Goal: Task Accomplishment & Management: Complete application form

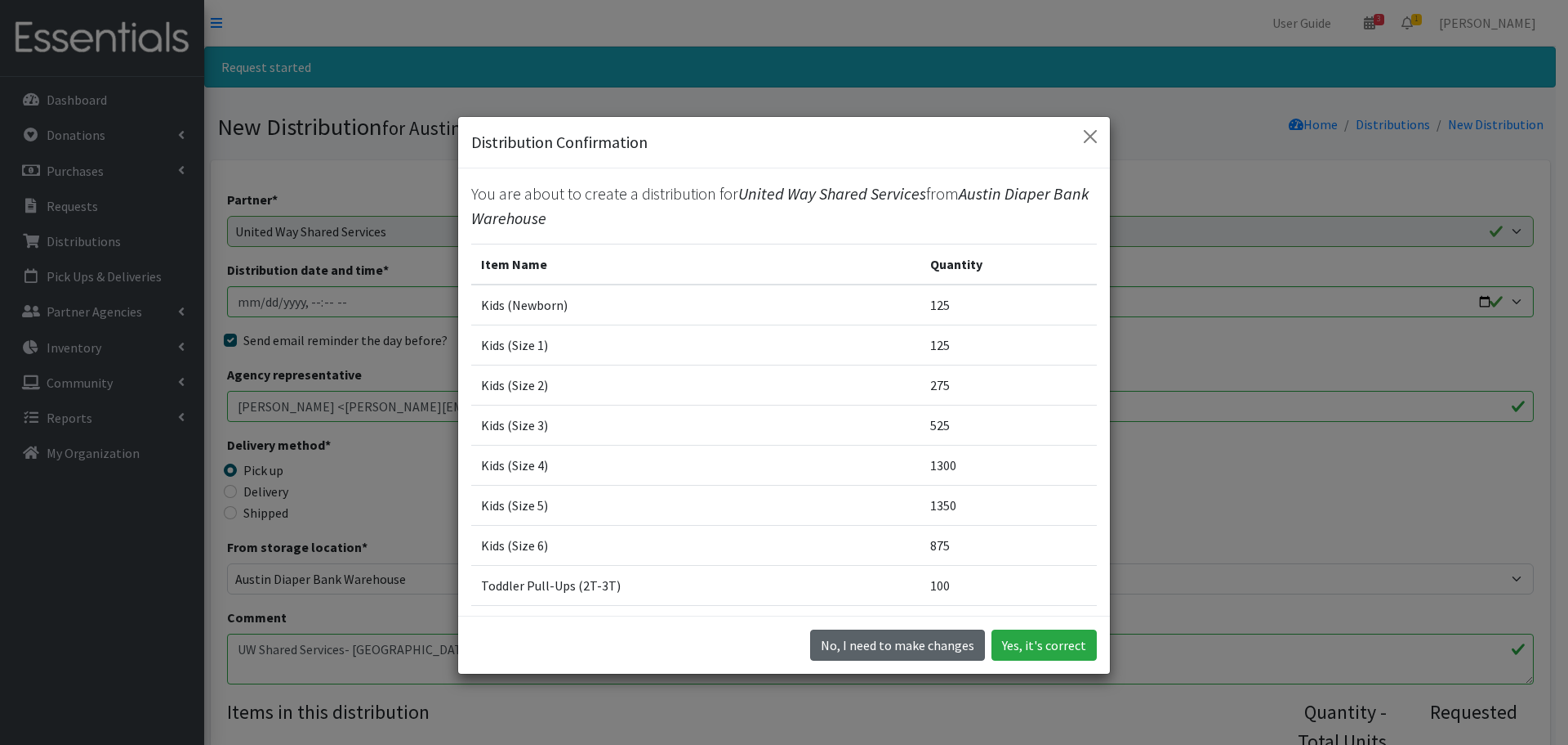
click at [963, 555] on button "No, I need to make changes" at bounding box center [898, 644] width 175 height 31
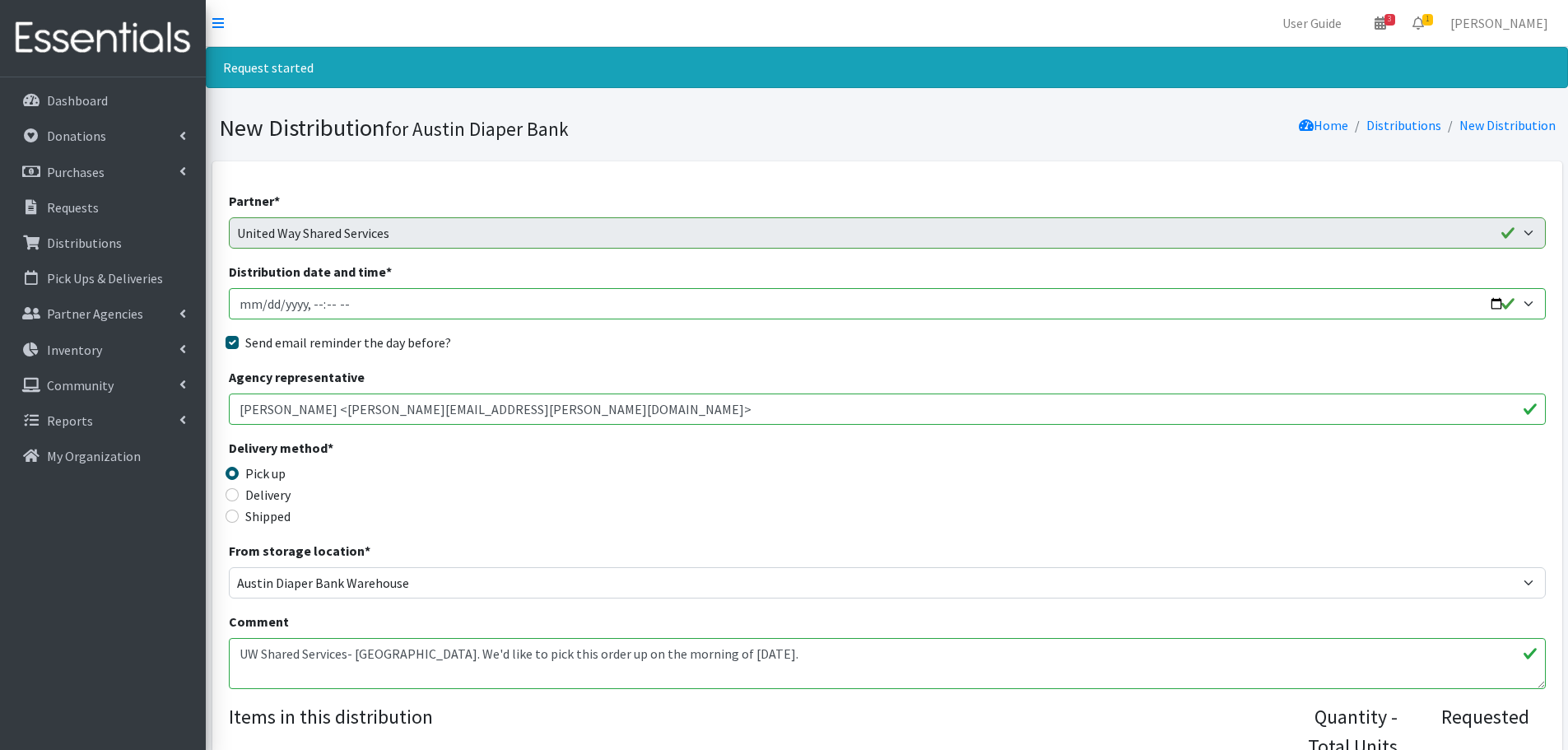
click at [308, 299] on input "Distribution date and time *" at bounding box center [887, 303] width 1317 height 31
type input "2025-09-24T10:30"
click at [556, 538] on span "Delivery method * Pick up Delivery Shipped" at bounding box center [393, 489] width 329 height 103
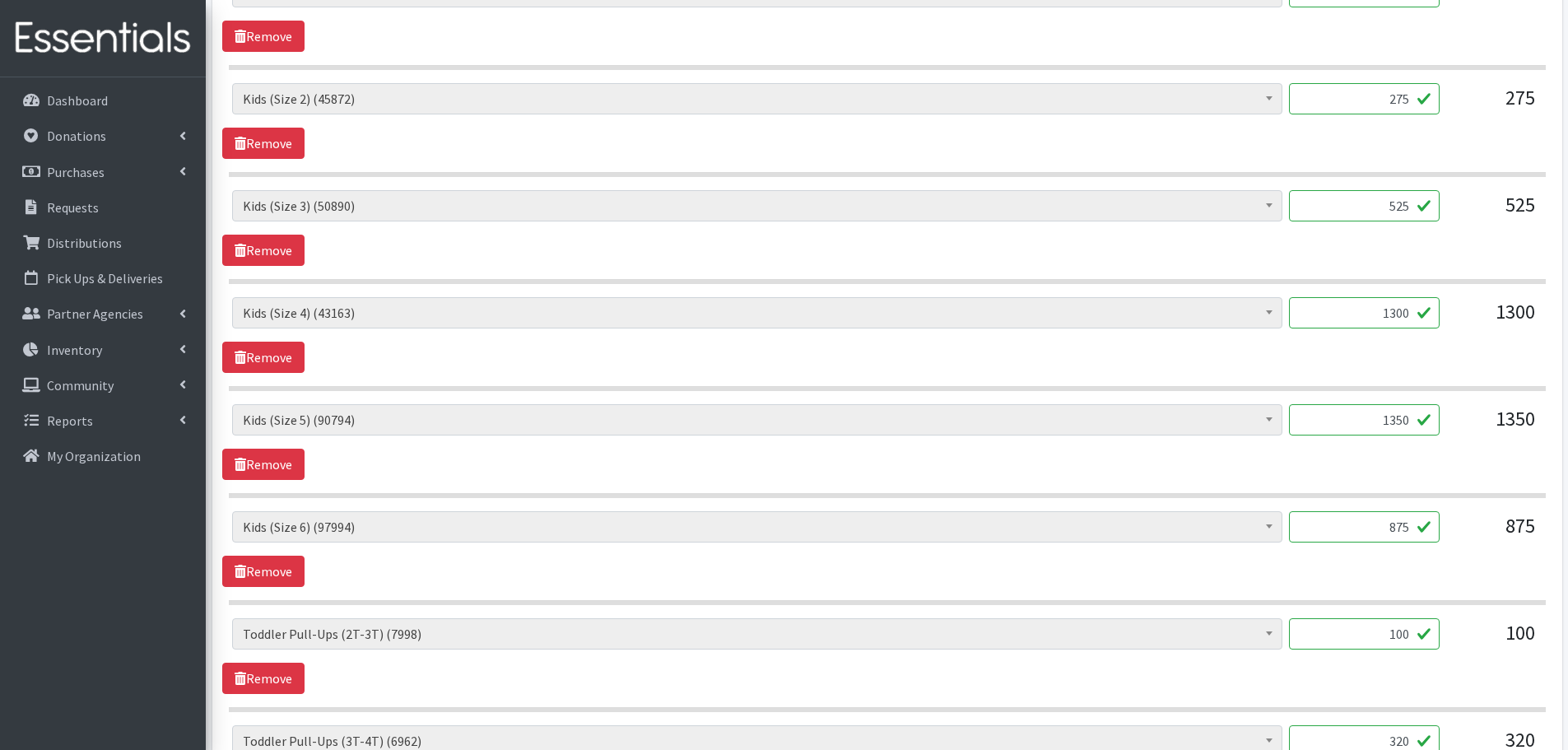
scroll to position [905, 0]
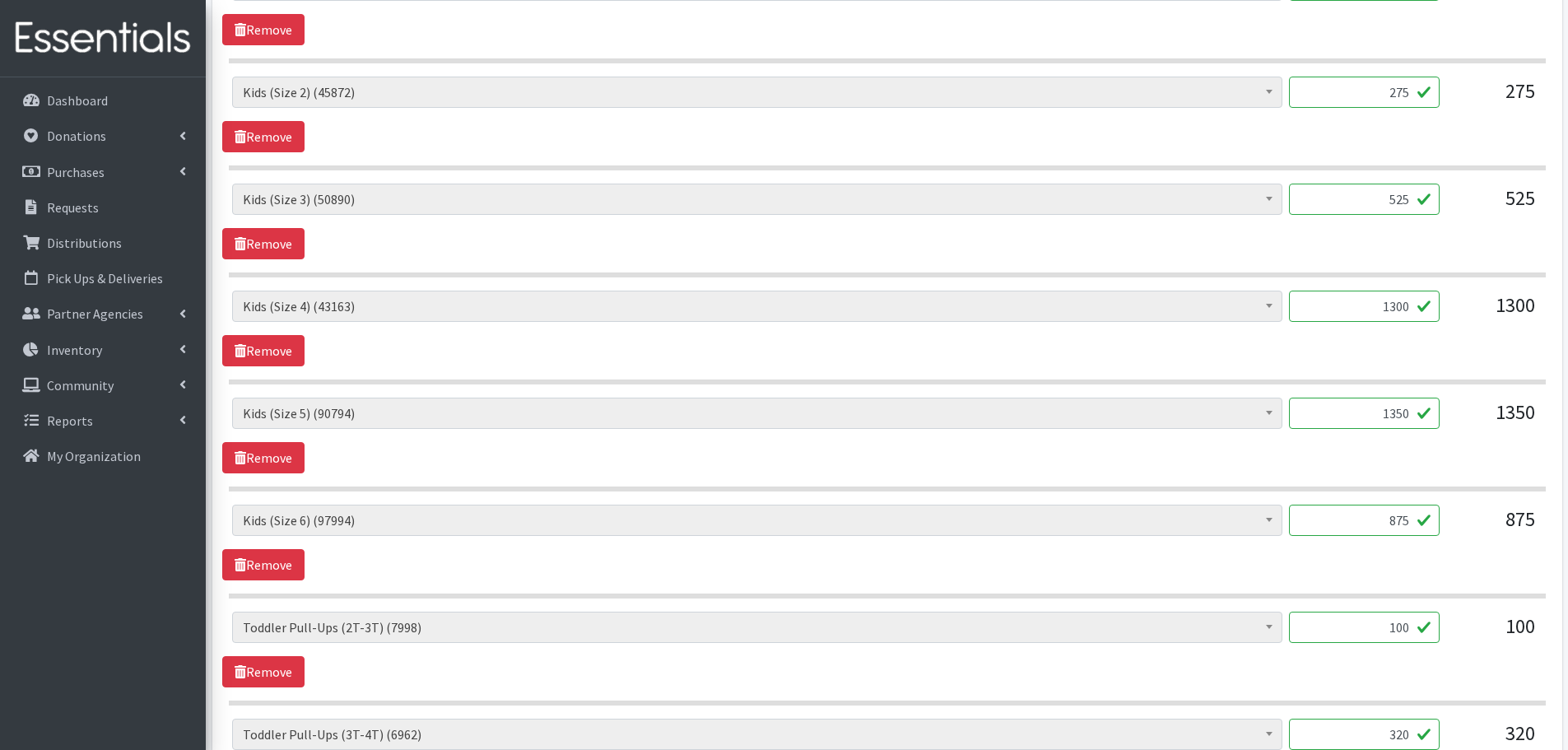
drag, startPoint x: 1508, startPoint y: 333, endPoint x: 1621, endPoint y: 356, distance: 115.3
click at [1251, 356] on html "User Guide 3 3 Pick-ups remaining this week View Calendar 1 1 Requests 0 Partne…" at bounding box center [784, 167] width 1568 height 2144
type input "1000"
drag, startPoint x: 1355, startPoint y: 402, endPoint x: 1459, endPoint y: 408, distance: 104.2
click at [1251, 408] on div "Baby Formula (442) Kids (Newborn) (13896) Kids (Preemie) (261) Kids (Size 1) (6…" at bounding box center [887, 419] width 1310 height 45
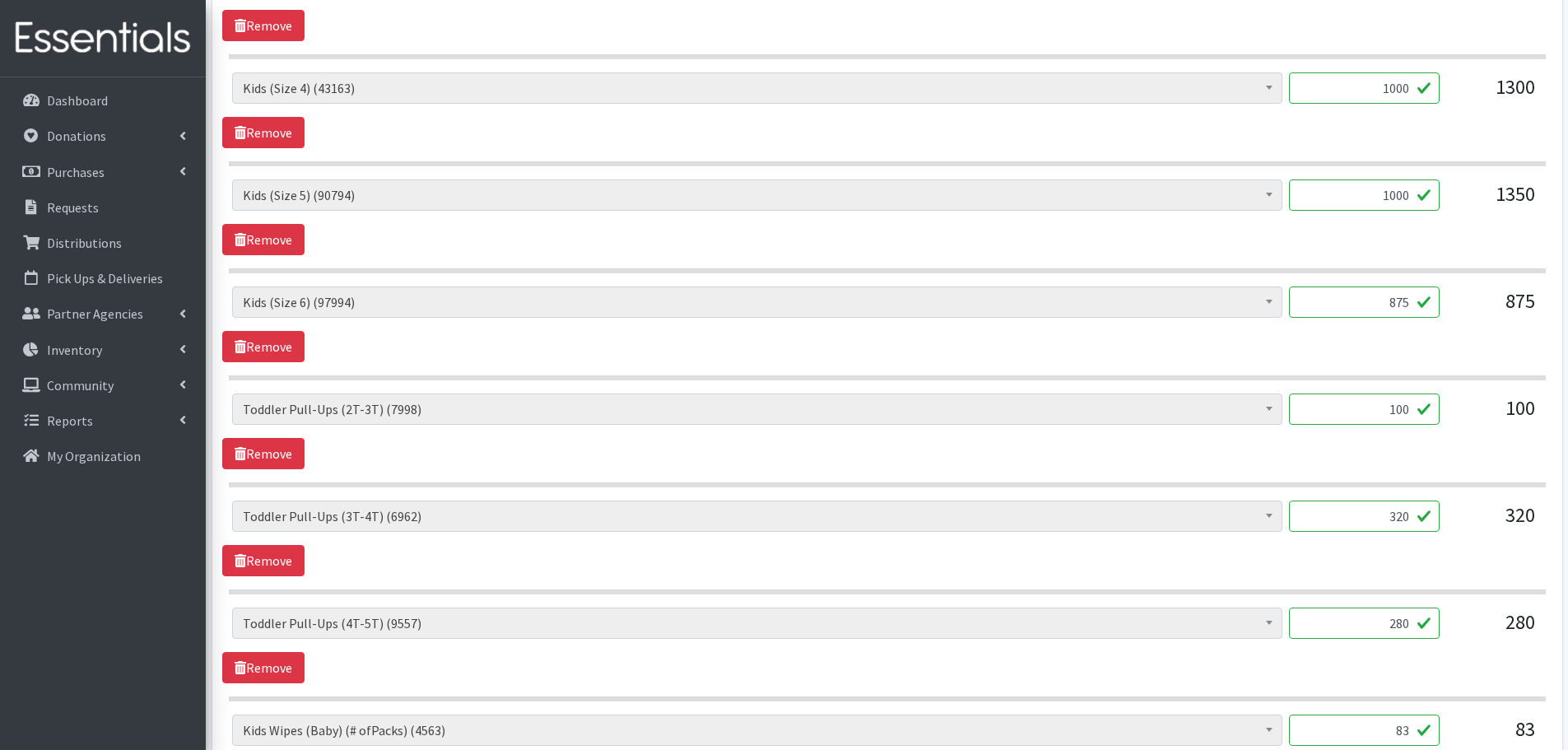
scroll to position [1152, 0]
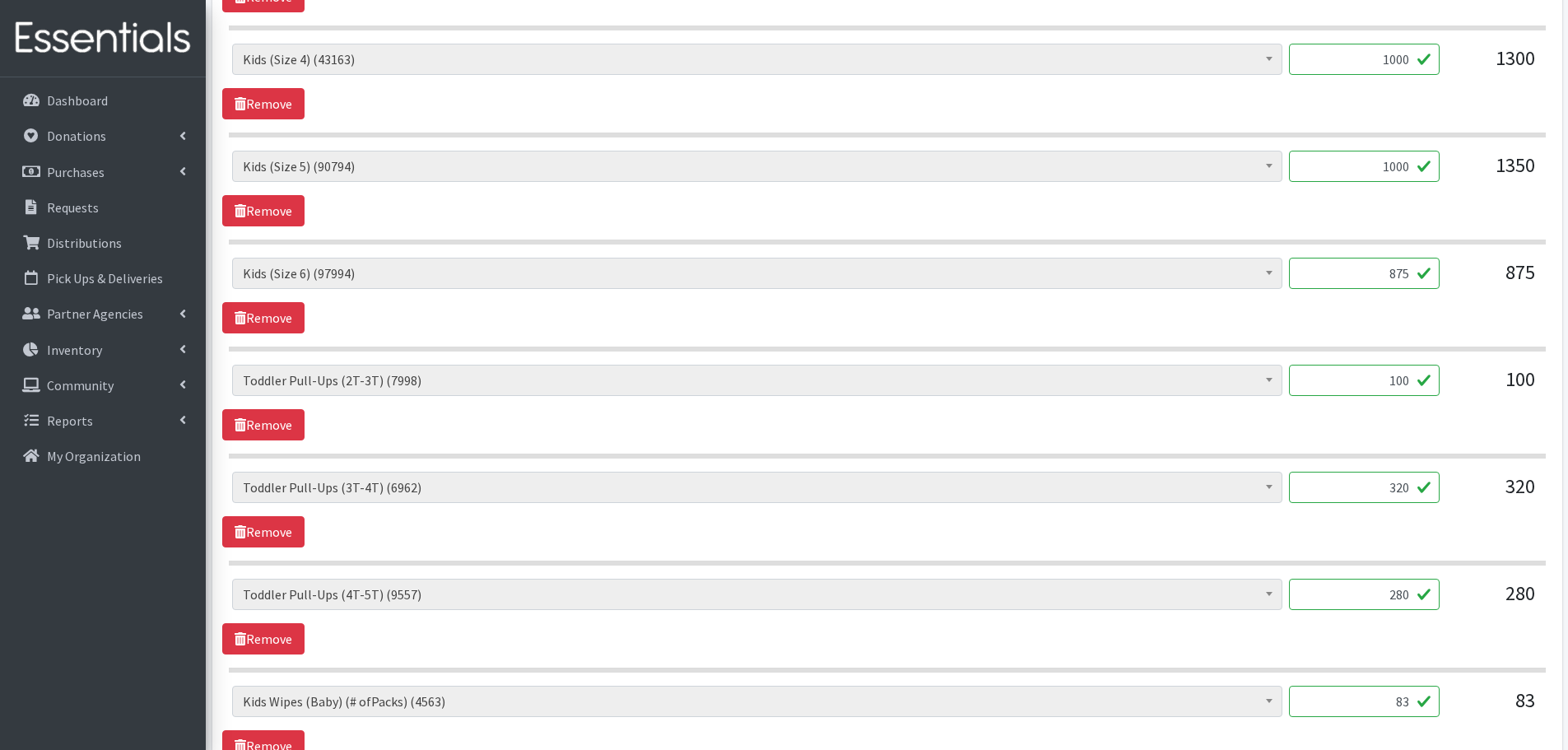
type input "1000"
drag, startPoint x: 1365, startPoint y: 494, endPoint x: 1453, endPoint y: 494, distance: 88.0
click at [1251, 494] on div "Baby Formula (442) Kids (Newborn) (13896) Kids (Preemie) (261) Kids (Size 1) (6…" at bounding box center [887, 494] width 1310 height 45
type input "100"
drag, startPoint x: 1372, startPoint y: 594, endPoint x: 1456, endPoint y: 604, distance: 84.6
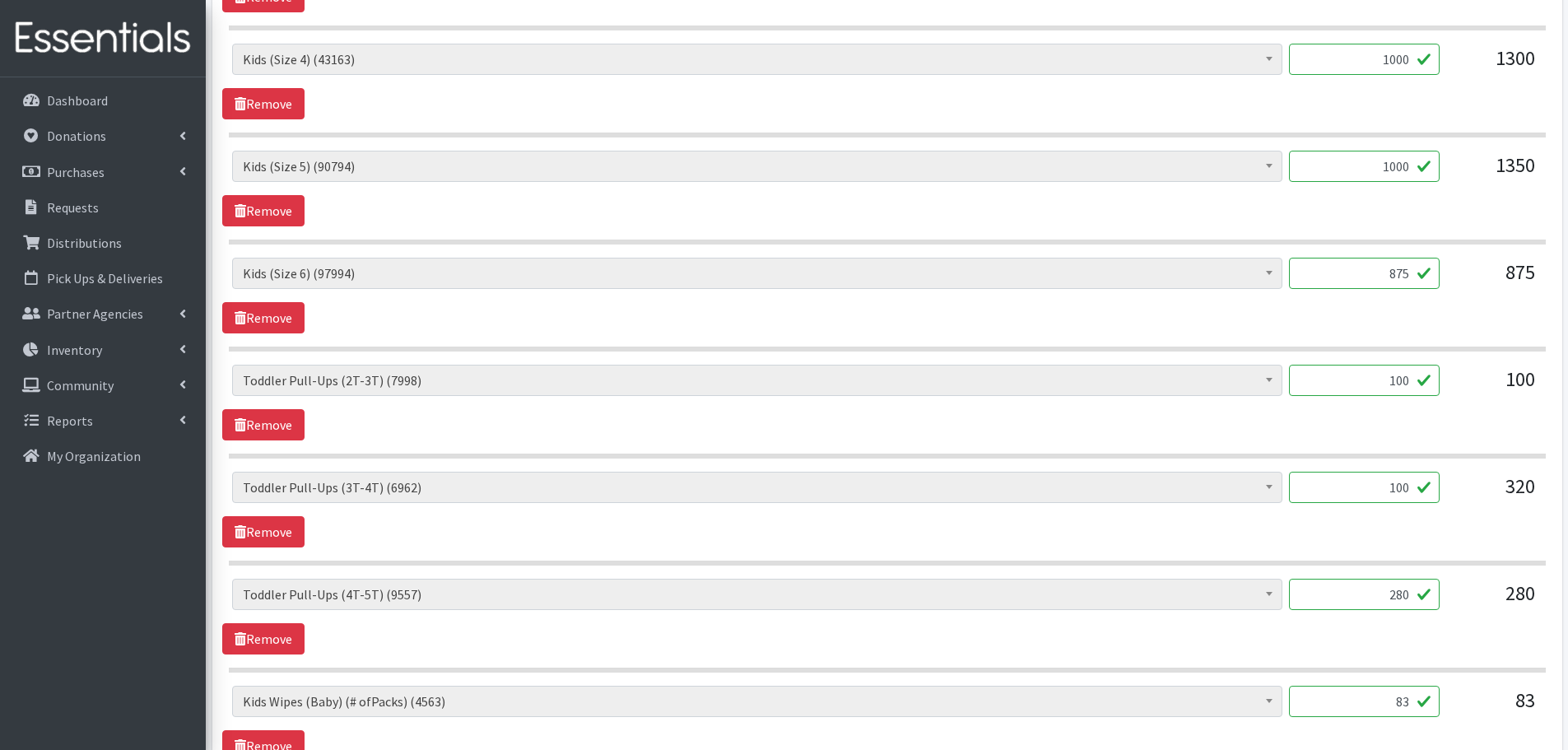
click at [1251, 559] on div "Baby Formula (442) Kids (Newborn) (13896) Kids (Preemie) (261) Kids (Size 1) (6…" at bounding box center [887, 601] width 1310 height 45
type input "100"
click at [1251, 559] on div "Baby Formula (442) Kids (Newborn) (13896) Kids (Preemie) (261) Kids (Size 1) (6…" at bounding box center [887, 616] width 1330 height 76
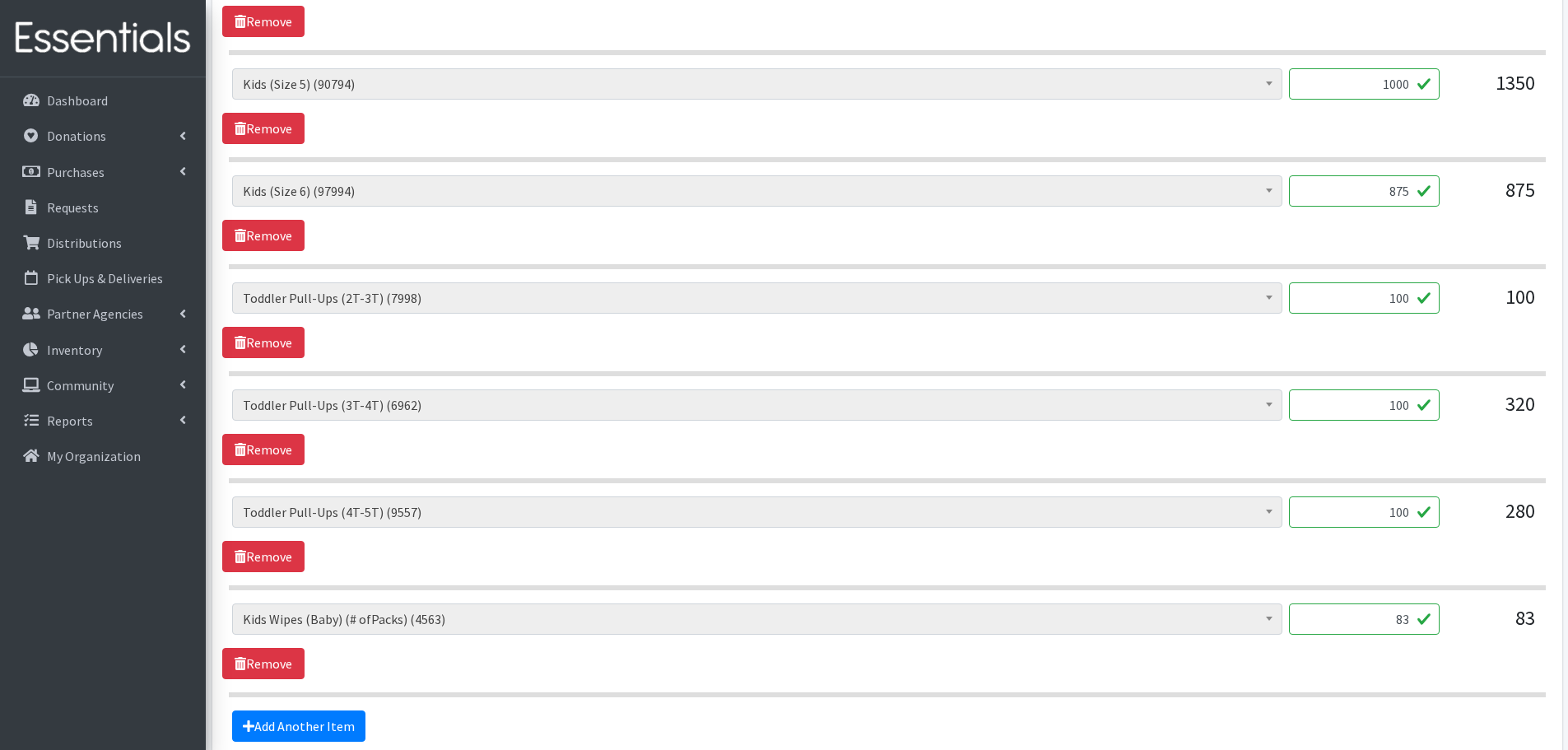
drag, startPoint x: 1399, startPoint y: 618, endPoint x: 1469, endPoint y: 634, distance: 71.8
click at [1251, 559] on div "Baby Formula (442) Kids (Newborn) (13896) Kids (Preemie) (261) Kids (Size 1) (6…" at bounding box center [887, 626] width 1310 height 45
type input "1"
click at [1251, 559] on div "83" at bounding box center [1494, 626] width 82 height 45
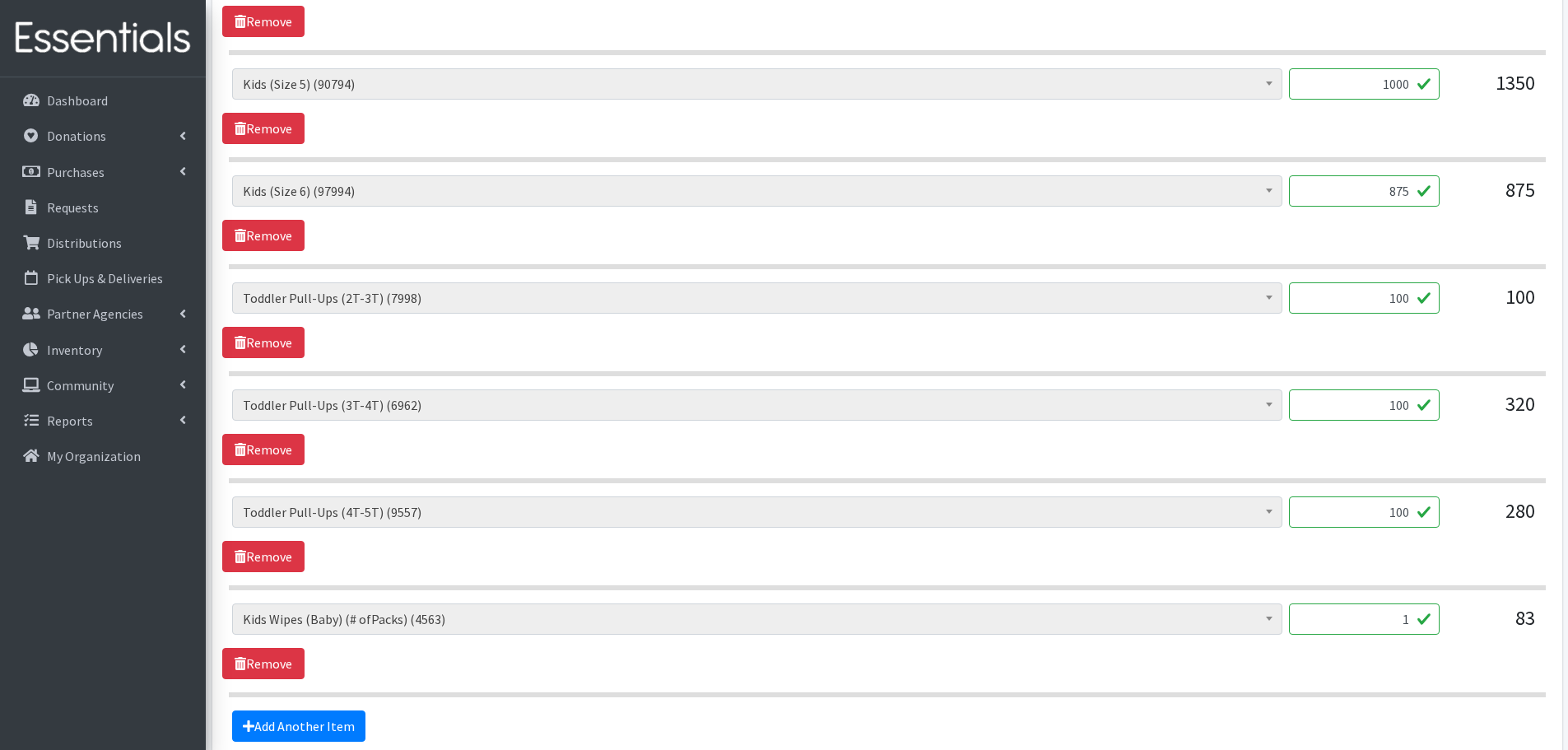
click at [1251, 559] on div "83" at bounding box center [1494, 626] width 82 height 45
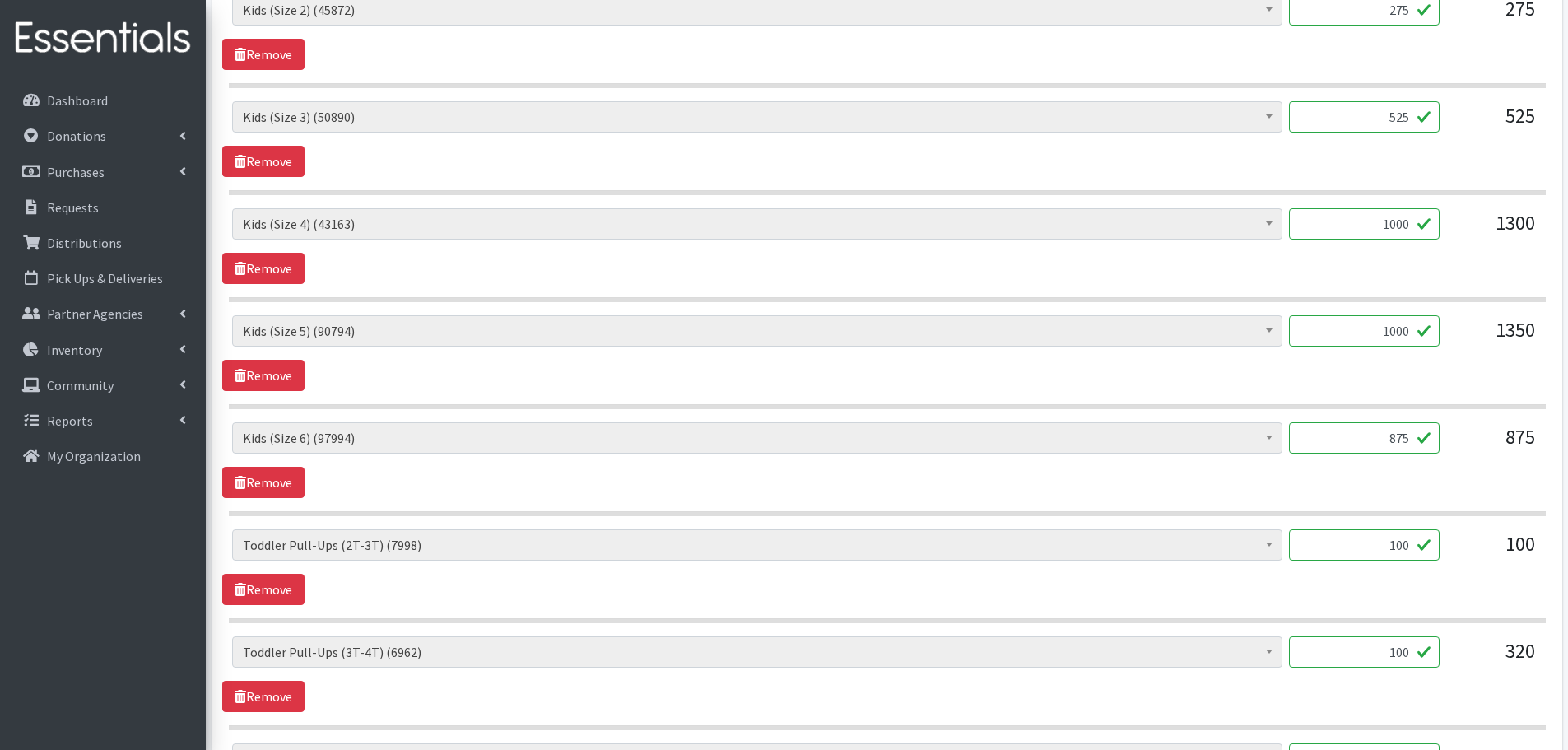
scroll to position [1394, 0]
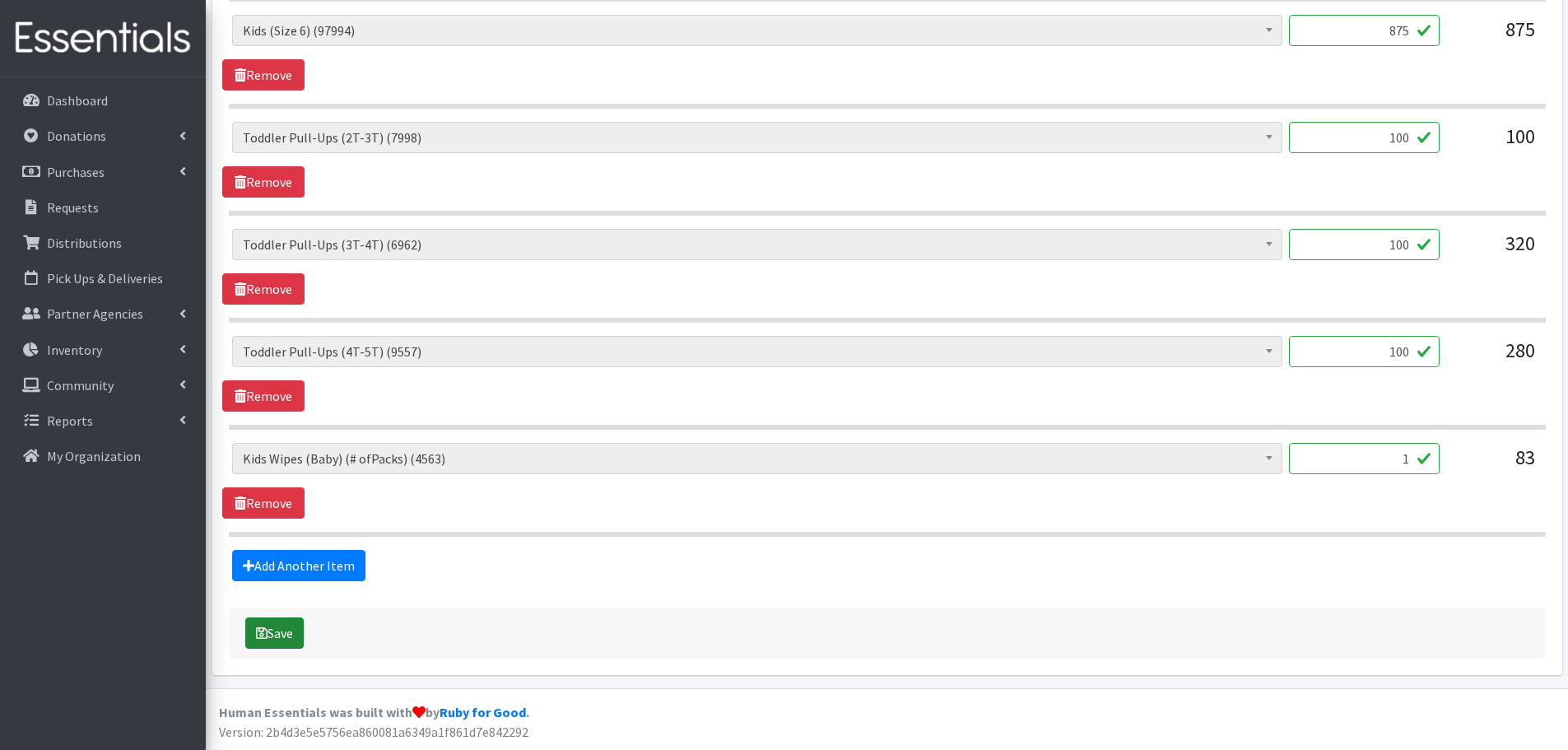
click at [281, 559] on button "Save" at bounding box center [275, 632] width 59 height 31
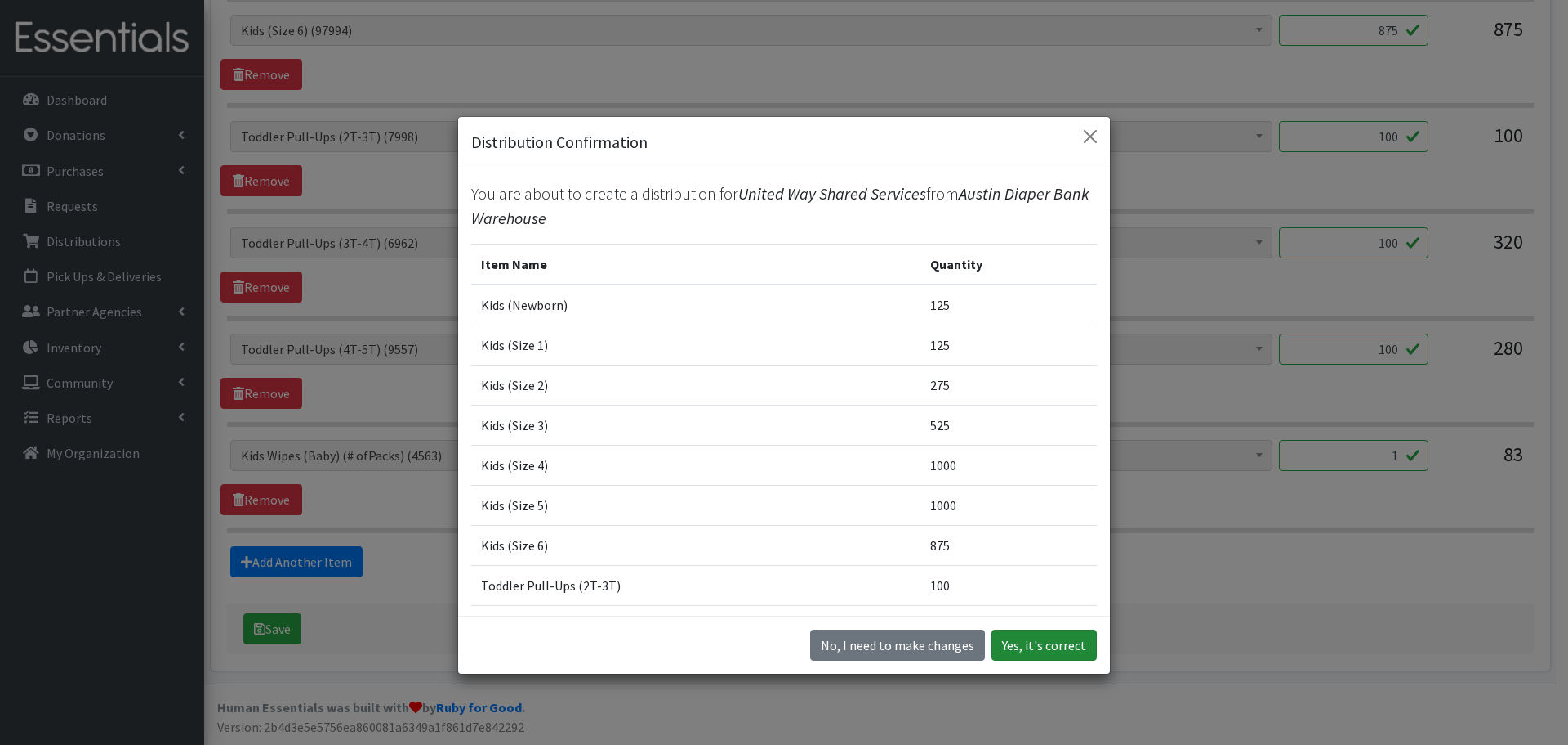
click at [1064, 555] on button "Yes, it's correct" at bounding box center [1044, 644] width 106 height 31
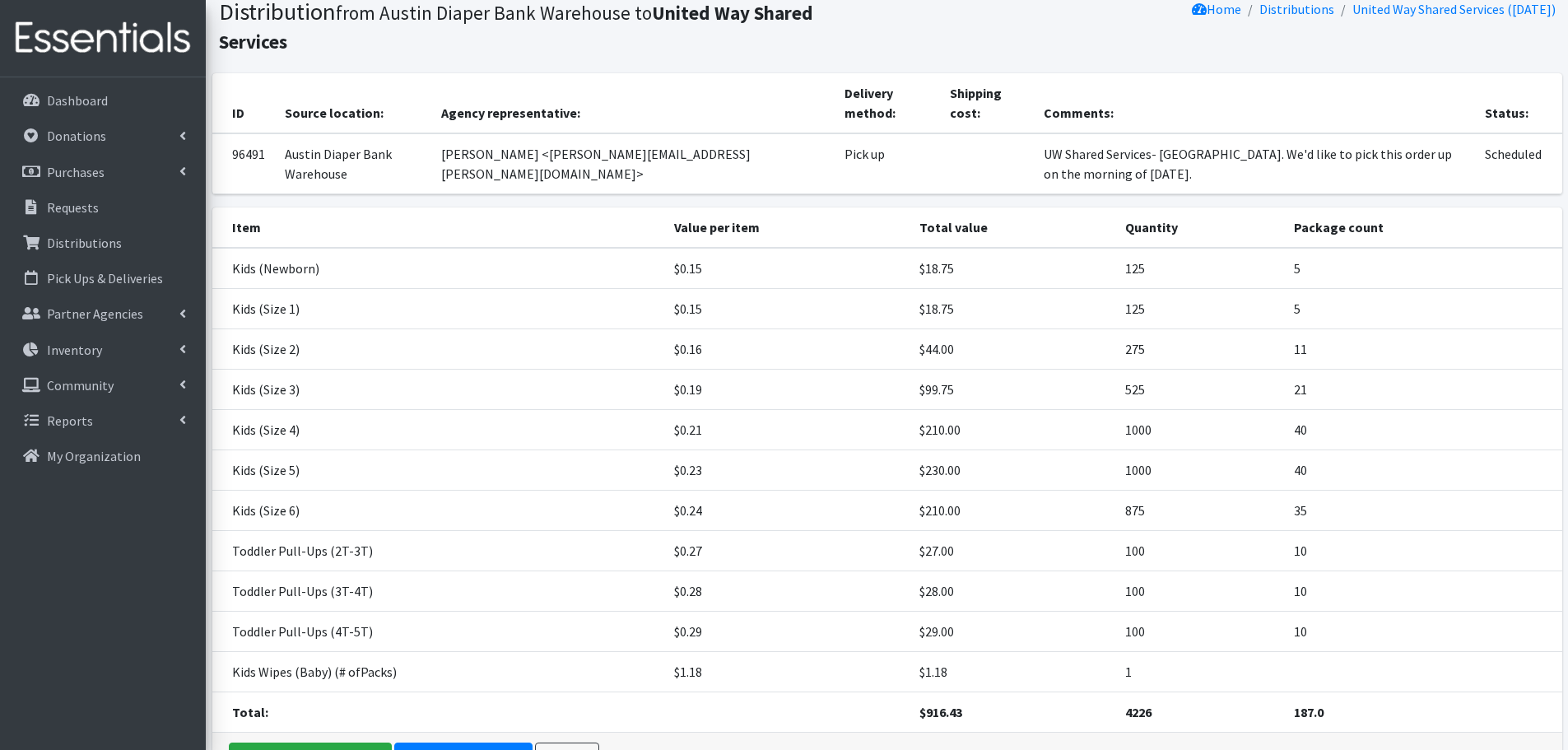
scroll to position [197, 0]
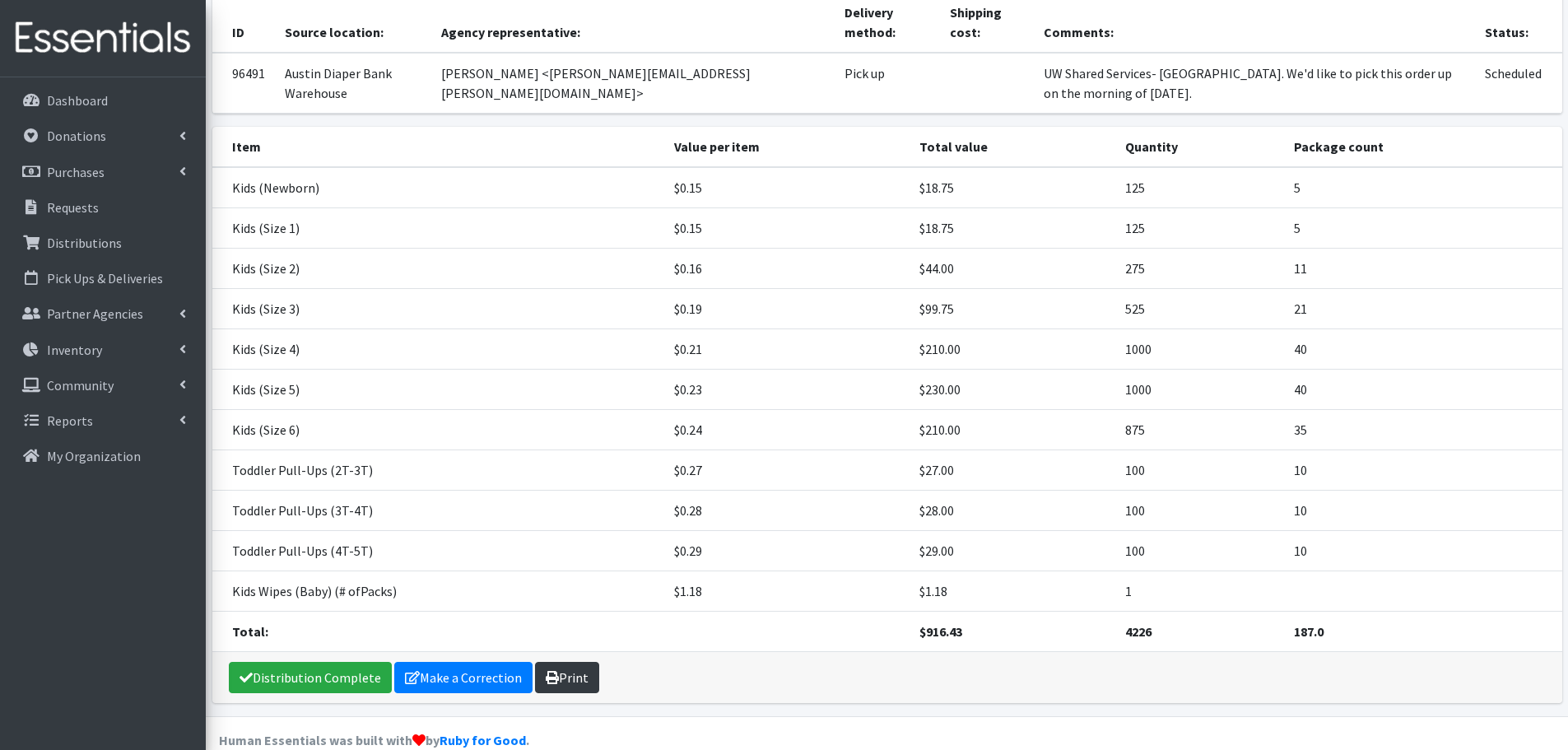
click at [577, 559] on link "Print" at bounding box center [567, 676] width 64 height 31
click at [59, 211] on p "Requests" at bounding box center [72, 207] width 51 height 17
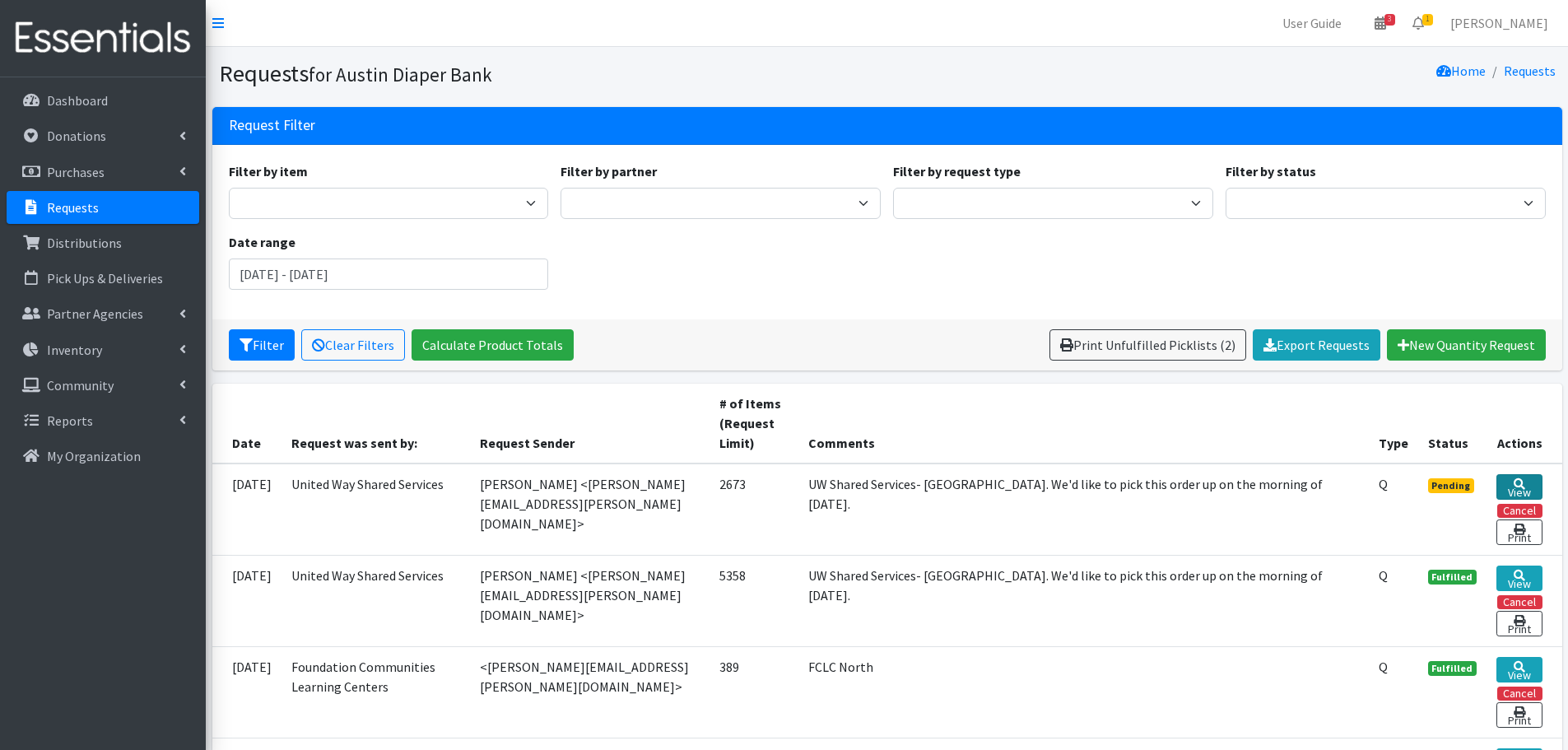
click at [1524, 485] on link "View" at bounding box center [1518, 486] width 45 height 25
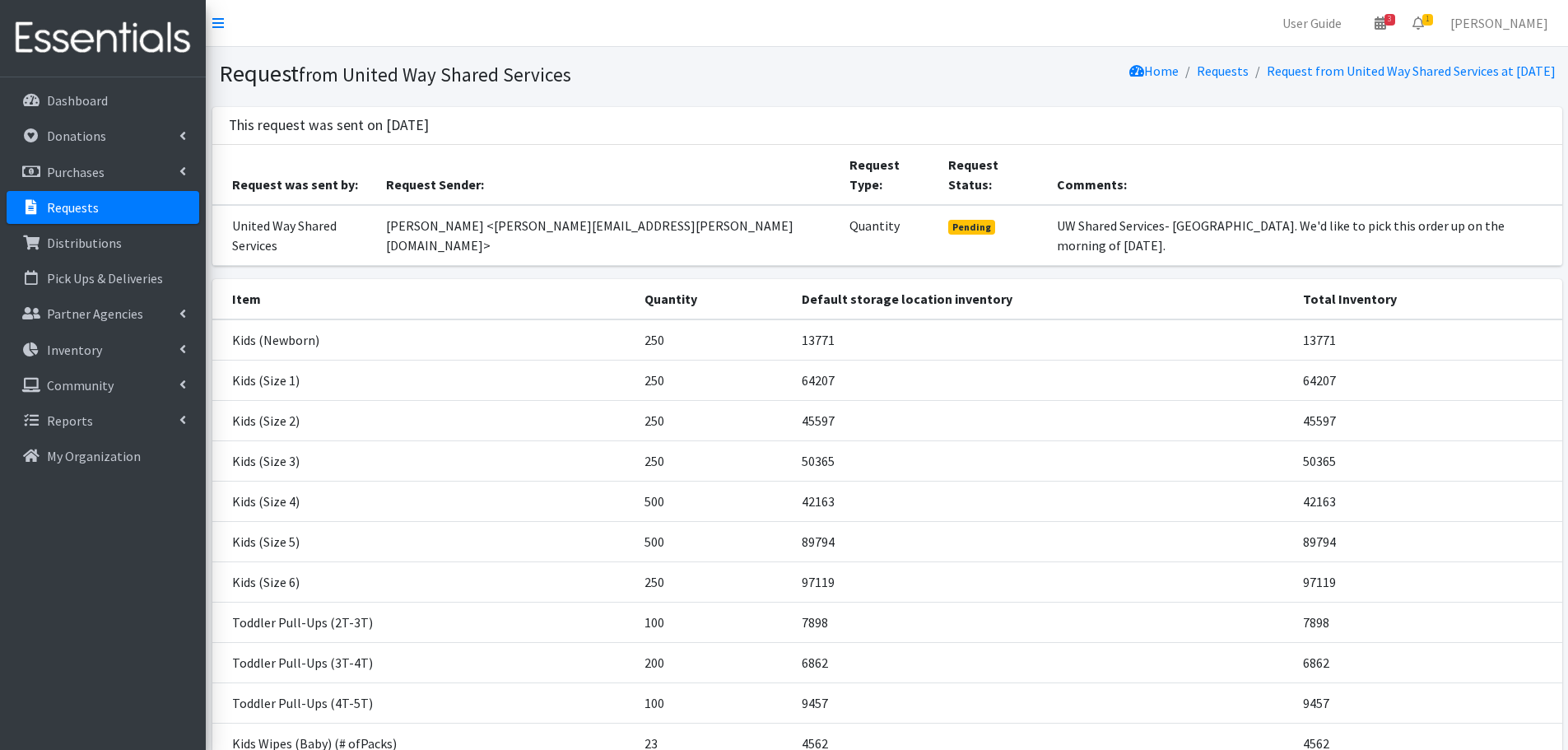
scroll to position [141, 0]
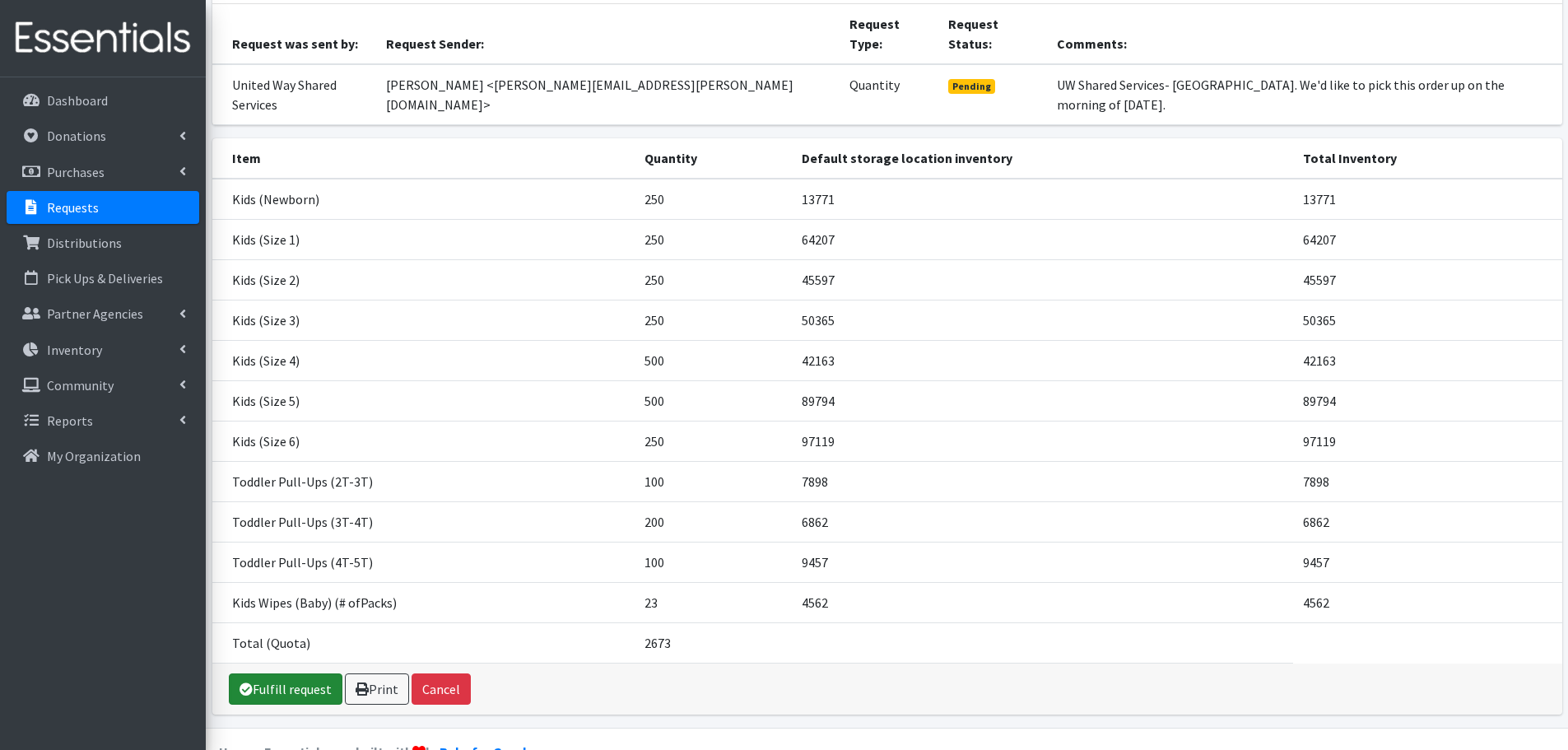
click at [300, 673] on link "Fulfill request" at bounding box center [286, 688] width 114 height 31
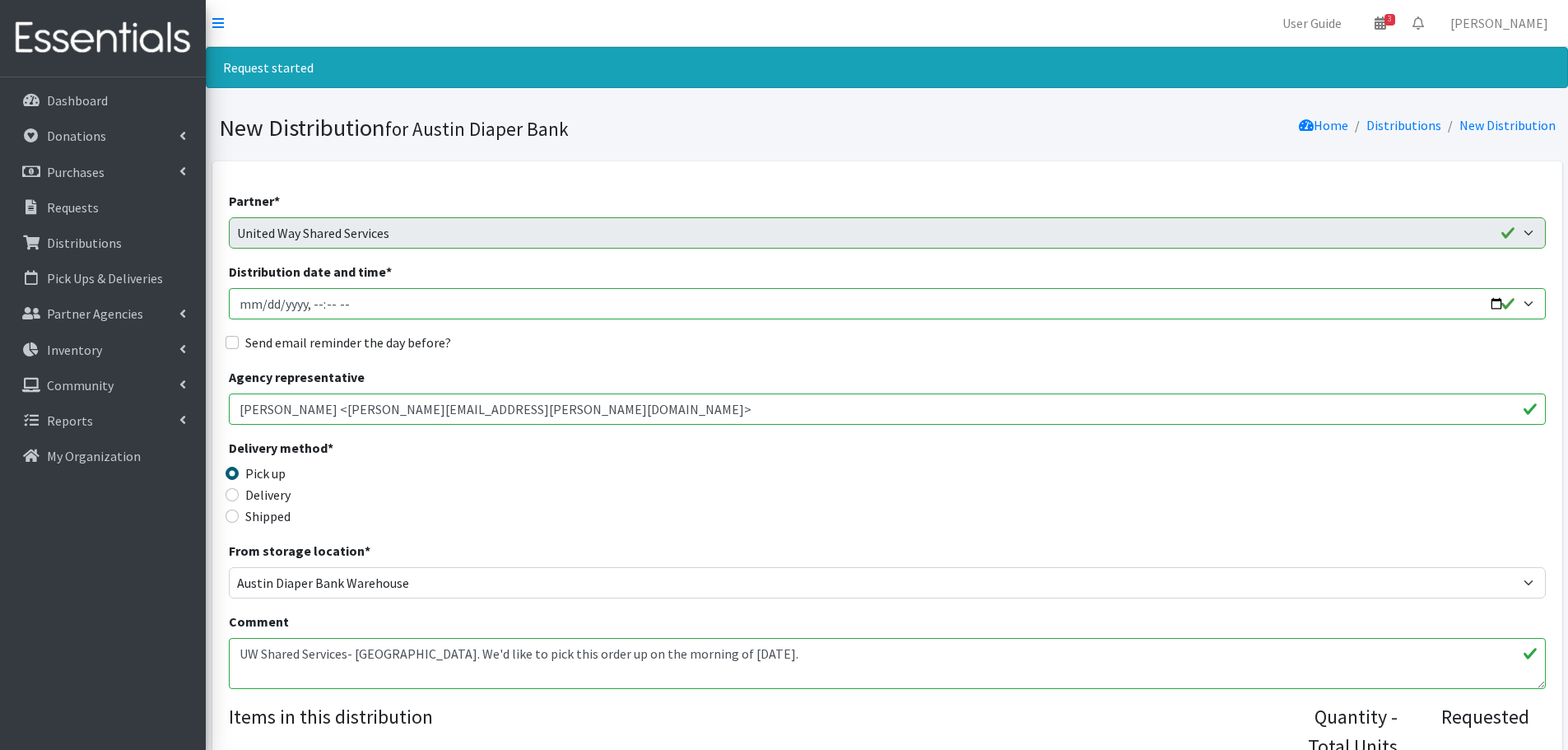
click at [1492, 302] on input "Distribution date and time *" at bounding box center [887, 303] width 1317 height 31
type input "2025-09-24T10:30"
click at [682, 491] on div "Delivery method * Pick up Delivery Shipped Shipping cost" at bounding box center [887, 489] width 1317 height 103
click at [226, 342] on input "Send email reminder the day before?" at bounding box center [232, 342] width 13 height 13
checkbox input "true"
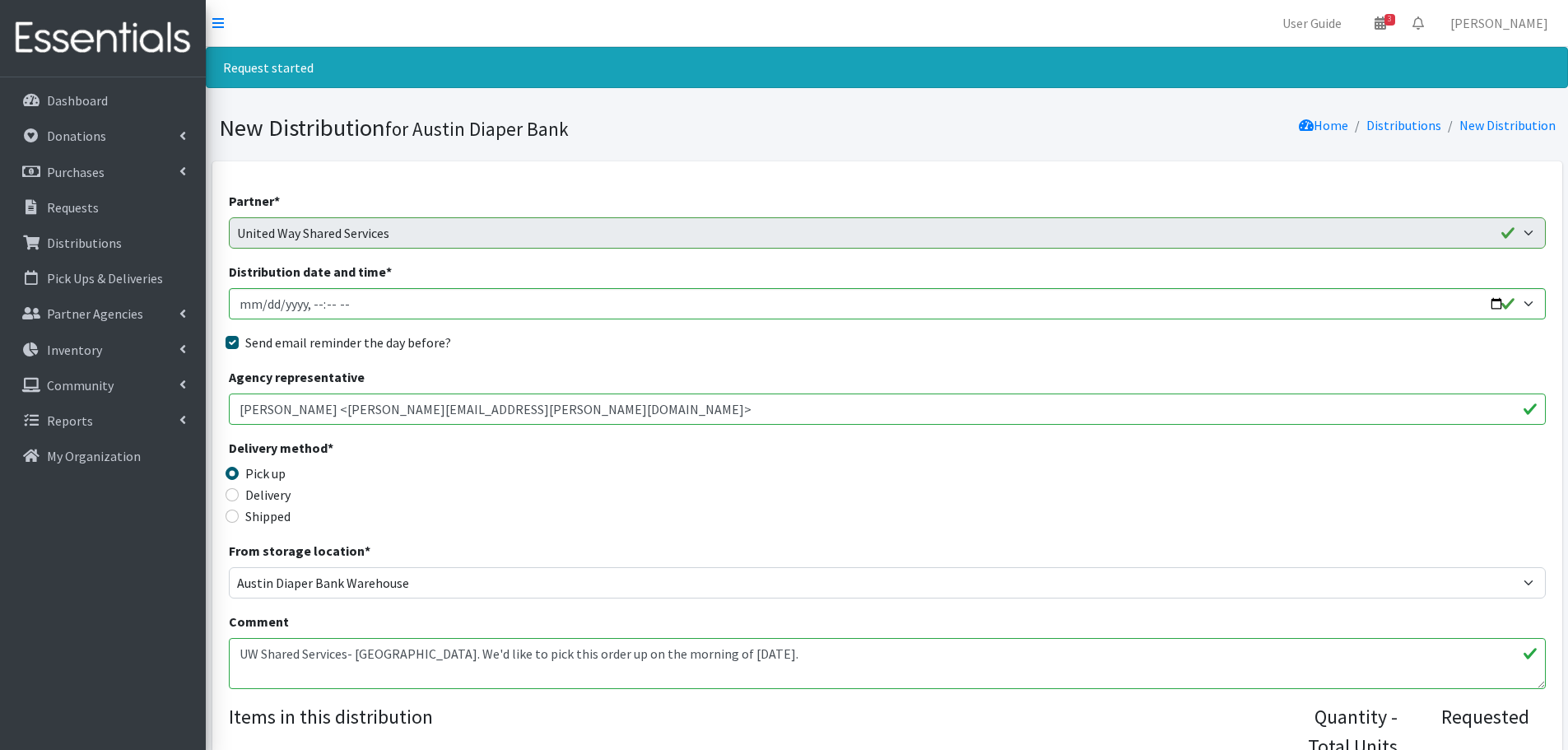
click at [812, 461] on div "Delivery method * Pick up Delivery Shipped Shipping cost" at bounding box center [887, 489] width 1317 height 103
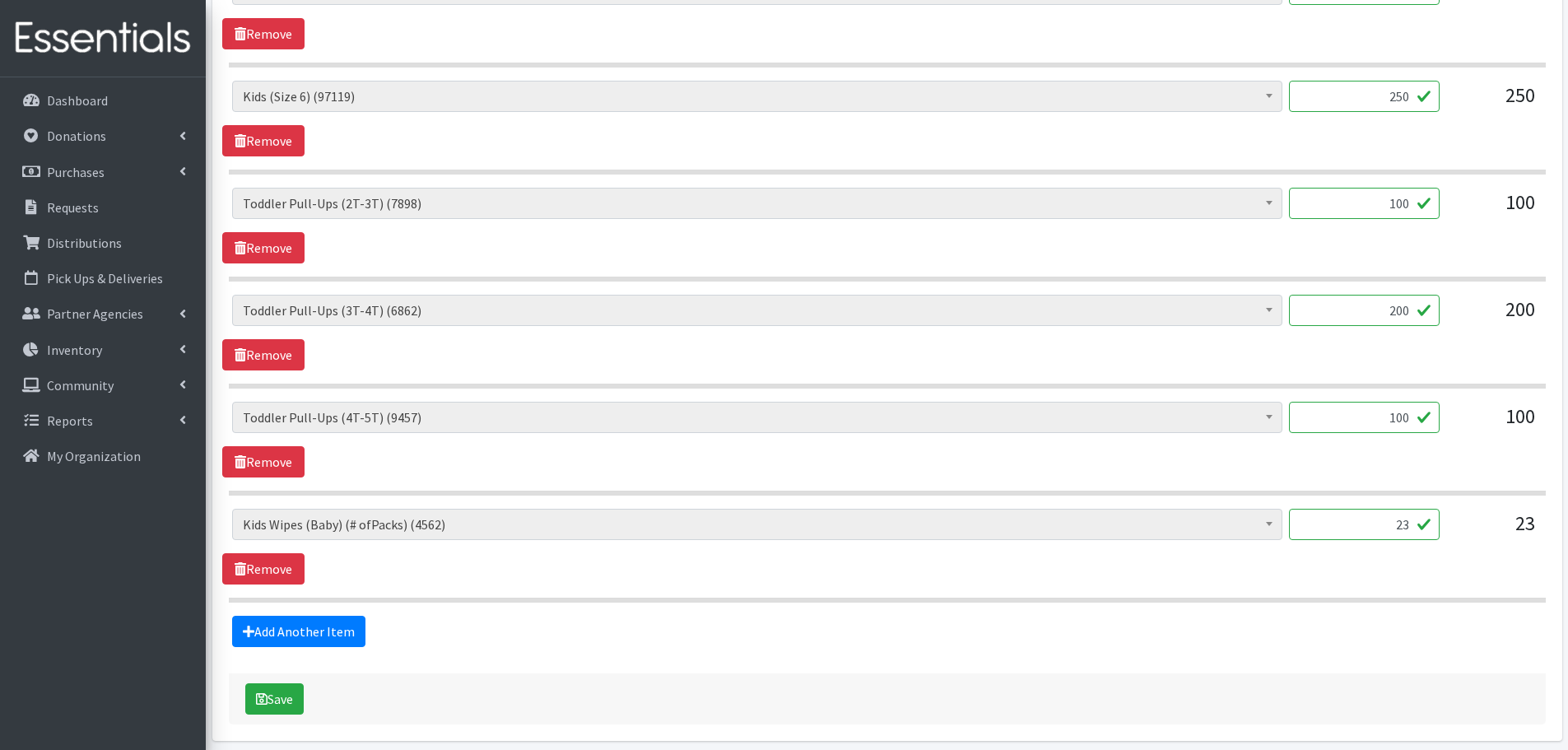
scroll to position [1394, 0]
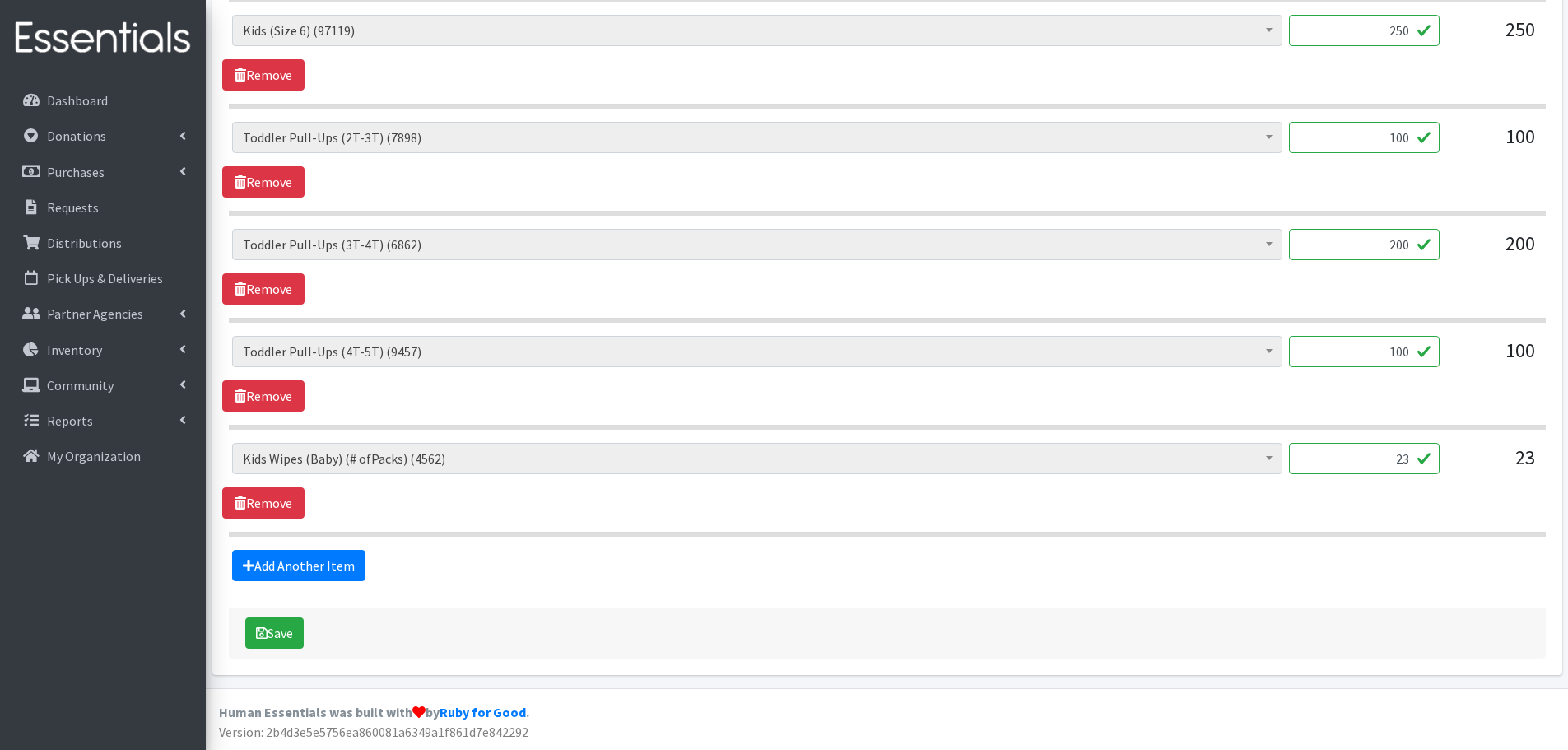
drag, startPoint x: 1336, startPoint y: 245, endPoint x: 1479, endPoint y: 233, distance: 143.5
click at [1479, 233] on div "Baby Formula (442) Kids (Newborn) (13771) Kids (Preemie) (261) Kids (Size 1) (6…" at bounding box center [887, 251] width 1310 height 45
type input "100"
click at [1461, 309] on section "Baby Formula (442) Kids (Newborn) (13771) Kids (Preemie) (261) Kids (Size 1) (6…" at bounding box center [887, 276] width 1317 height 93
click at [272, 630] on button "Save" at bounding box center [275, 632] width 59 height 31
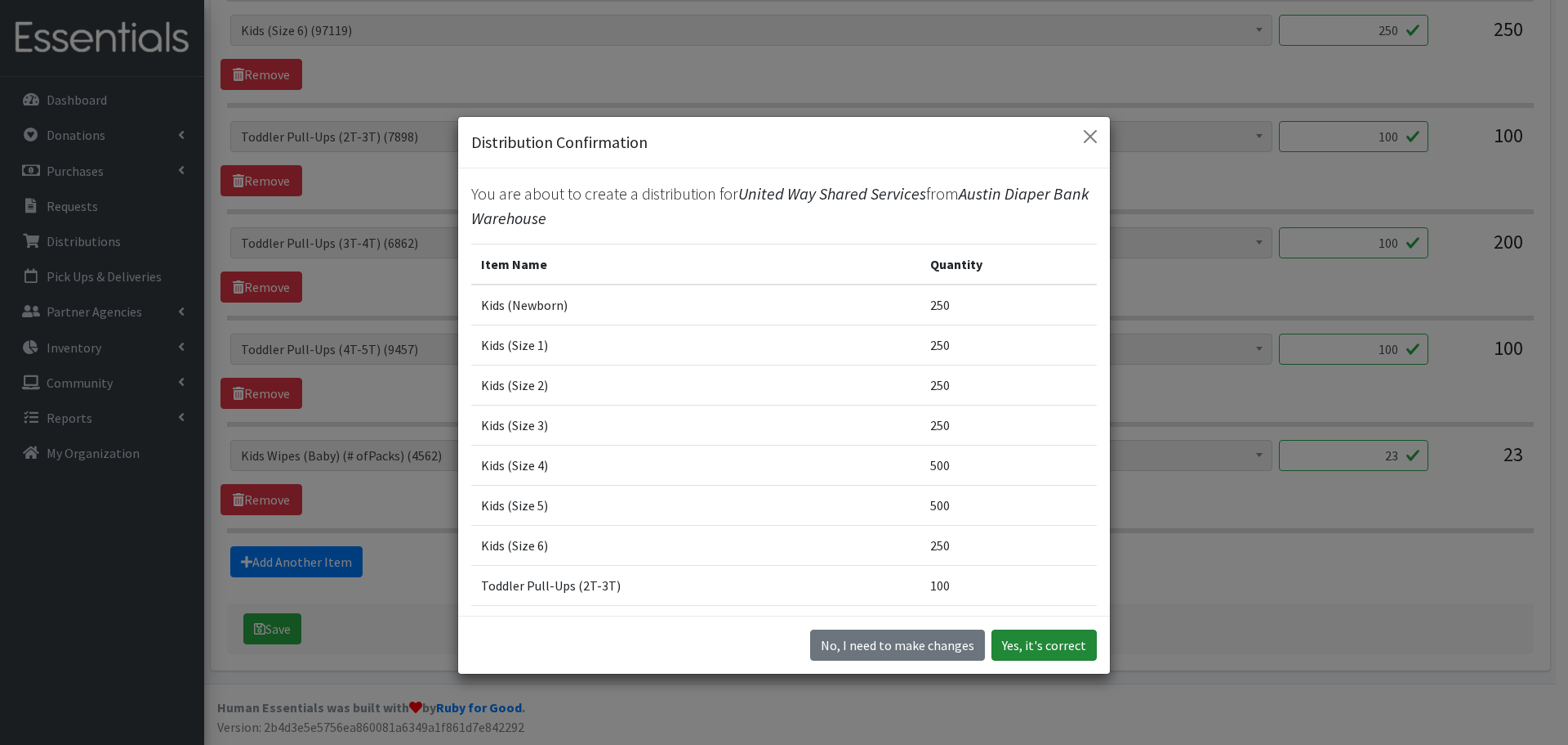
click at [1074, 649] on button "Yes, it's correct" at bounding box center [1044, 644] width 106 height 31
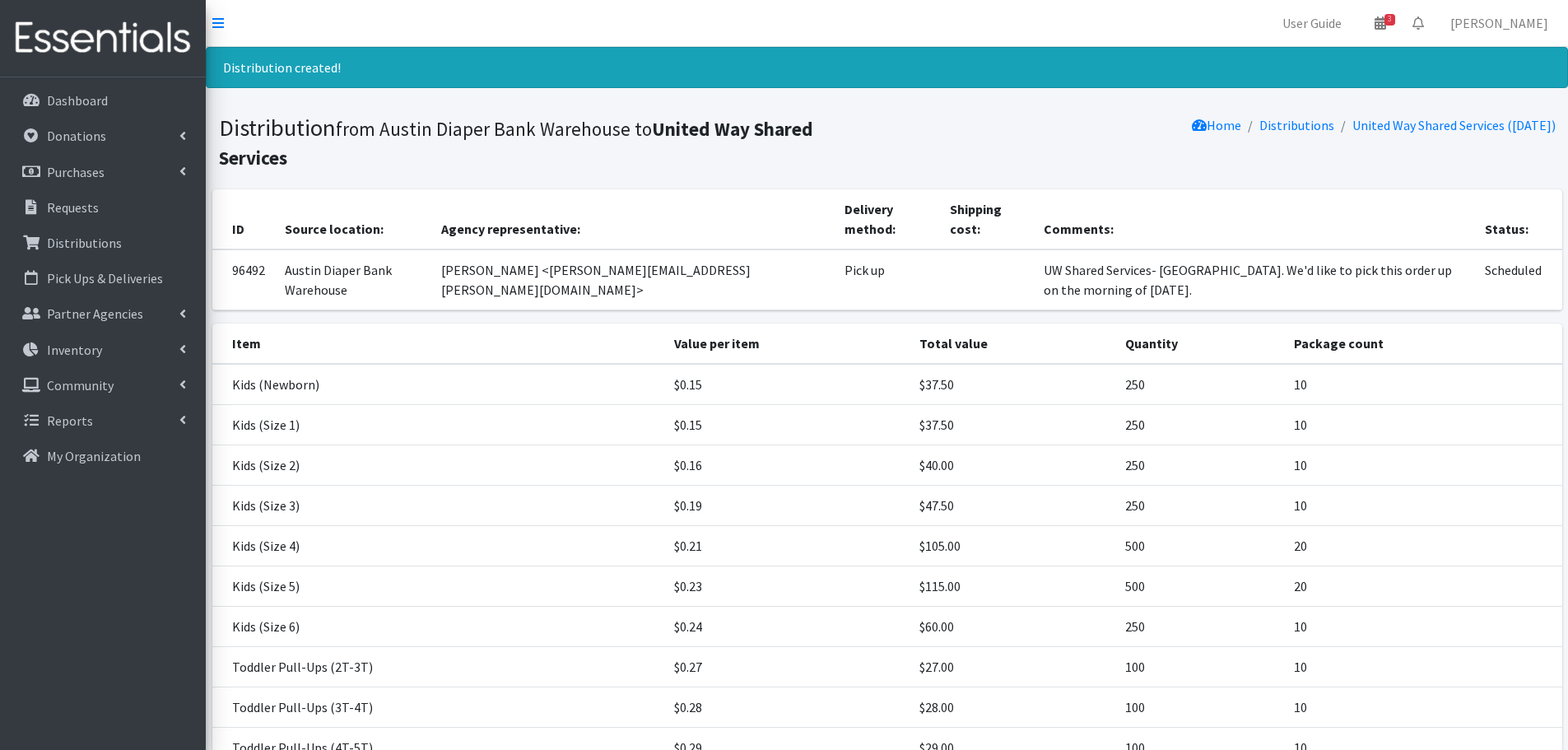
scroll to position [197, 0]
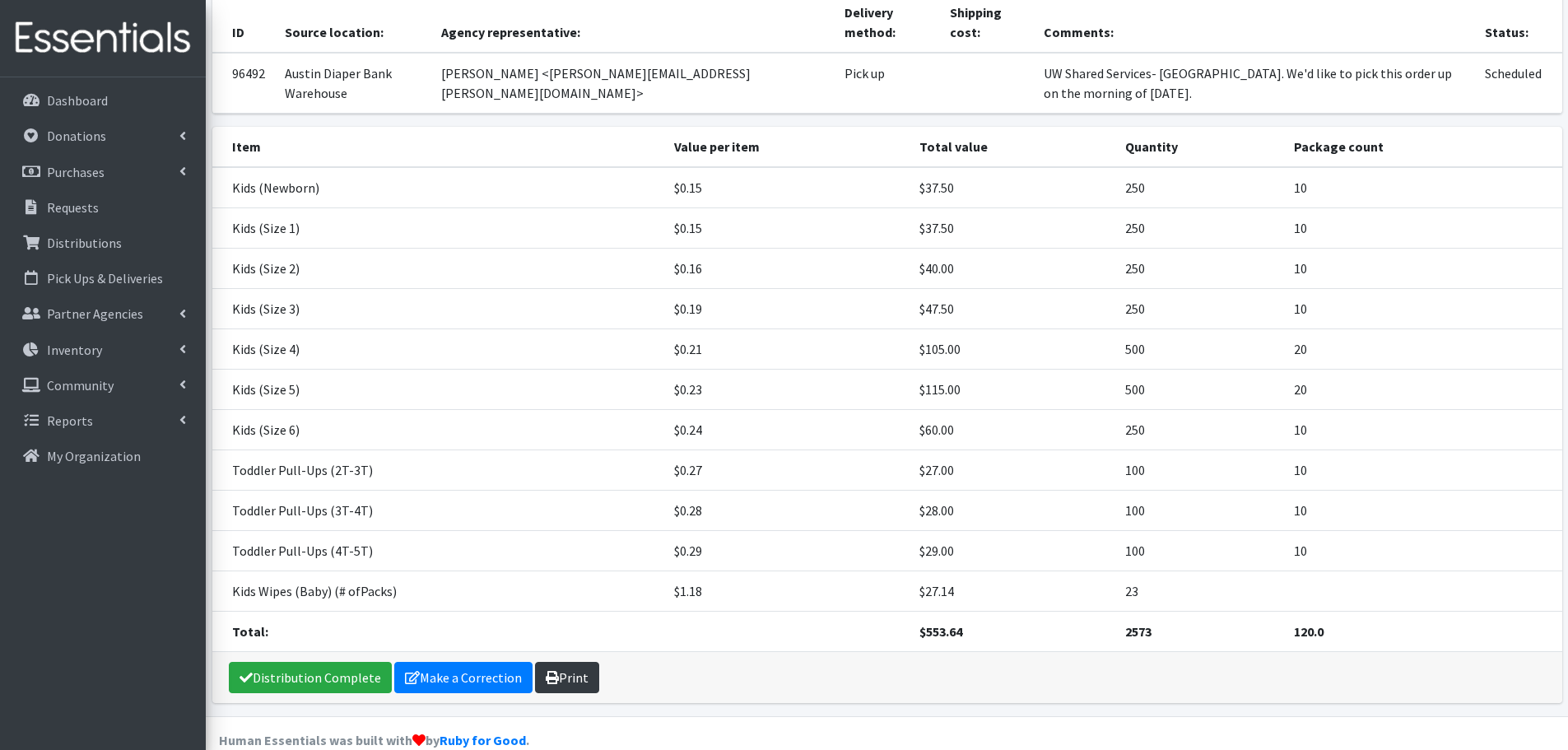
click at [567, 662] on link "Print" at bounding box center [567, 676] width 64 height 31
click at [80, 205] on p "Requests" at bounding box center [72, 207] width 51 height 17
